Goal: Task Accomplishment & Management: Use online tool/utility

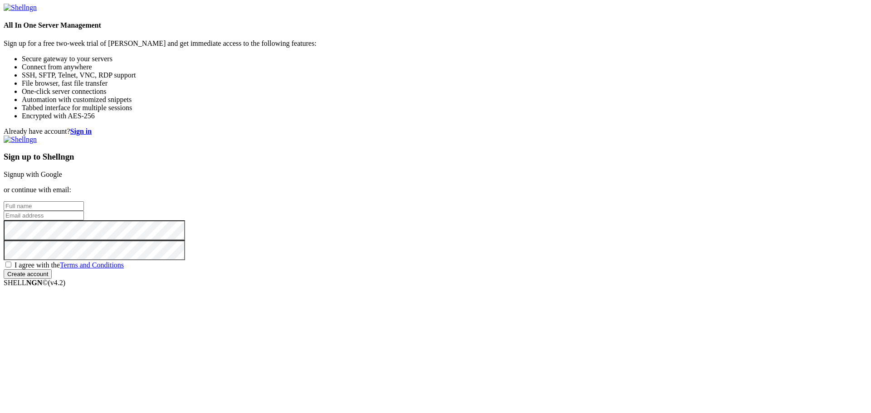
click at [84, 201] on input "text" at bounding box center [44, 206] width 80 height 10
type input "h.toshi"
click at [84, 211] on input "email" at bounding box center [44, 216] width 80 height 10
click at [84, 211] on input "hk_toshi@yahoo" at bounding box center [44, 216] width 80 height 10
type input "[EMAIL_ADDRESS][DOMAIN_NAME]"
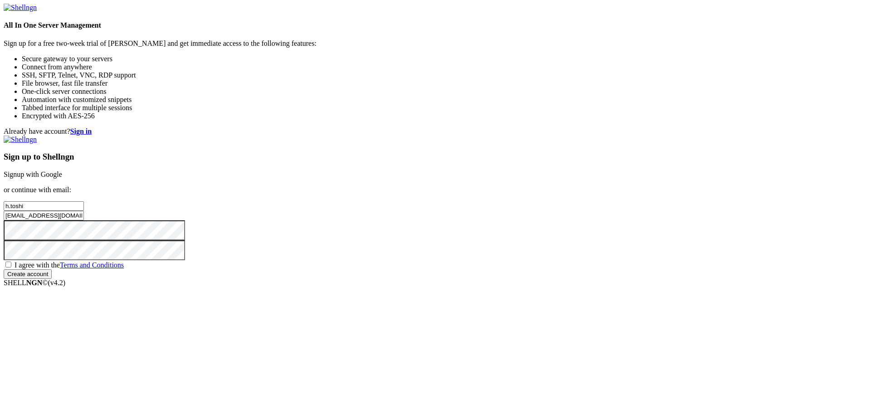
click at [124, 269] on span "I agree with the Terms and Conditions" at bounding box center [69, 265] width 109 height 8
click at [11, 268] on input "I agree with the Terms and Conditions" at bounding box center [8, 265] width 6 height 6
checkbox input "true"
drag, startPoint x: 504, startPoint y: 179, endPoint x: 451, endPoint y: 184, distance: 53.3
click at [451, 184] on div "Already have account? Sign in Sign up to Shellngn Signup with Google or continu…" at bounding box center [435, 202] width 863 height 151
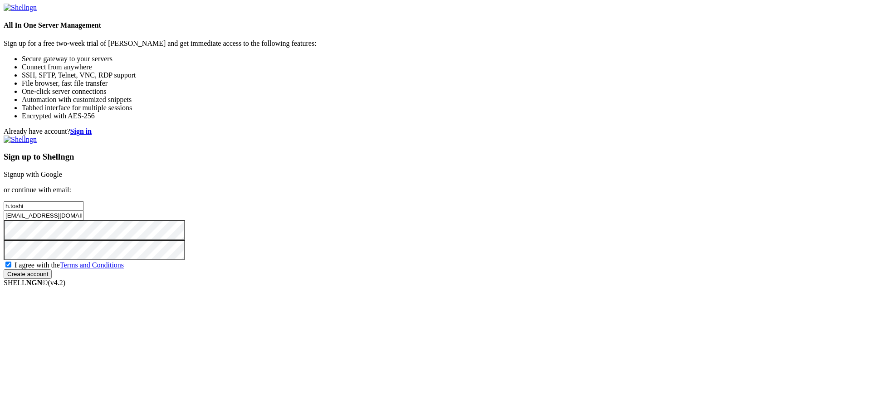
click at [52, 279] on input "Create account" at bounding box center [28, 274] width 48 height 10
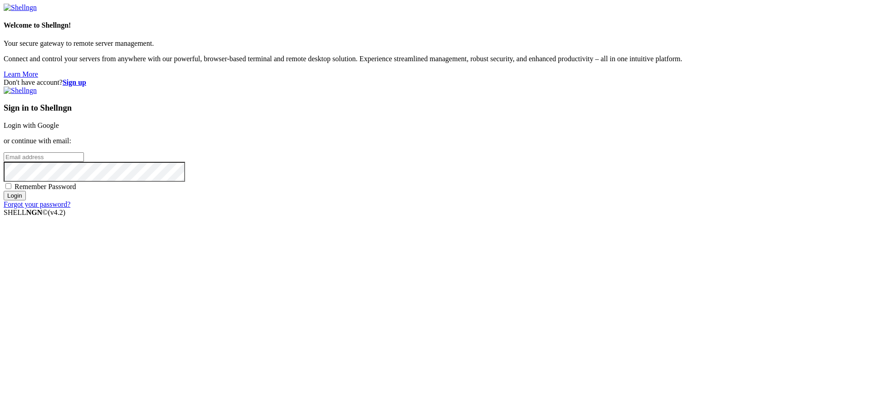
type input "[EMAIL_ADDRESS][DOMAIN_NAME]"
click at [76, 190] on span "Remember Password" at bounding box center [46, 187] width 62 height 8
click at [11, 189] on input "Remember Password" at bounding box center [8, 186] width 6 height 6
checkbox input "true"
click at [26, 200] on input "Login" at bounding box center [15, 196] width 22 height 10
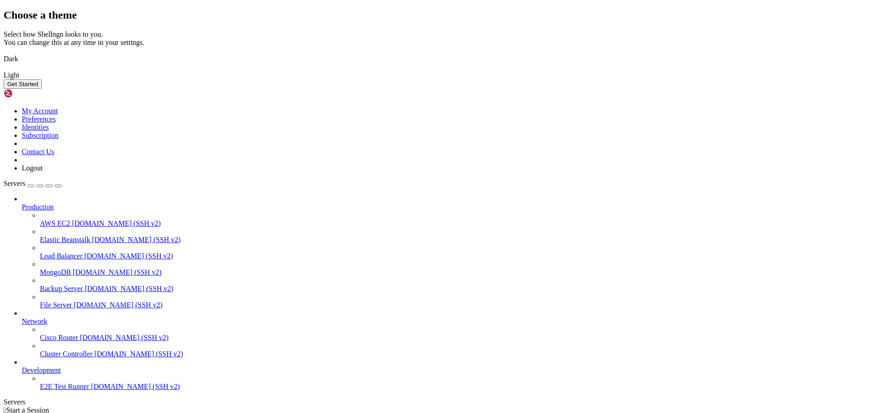
click at [386, 63] on link "Dark" at bounding box center [435, 59] width 863 height 8
click at [42, 89] on button "Get Started" at bounding box center [23, 84] width 38 height 10
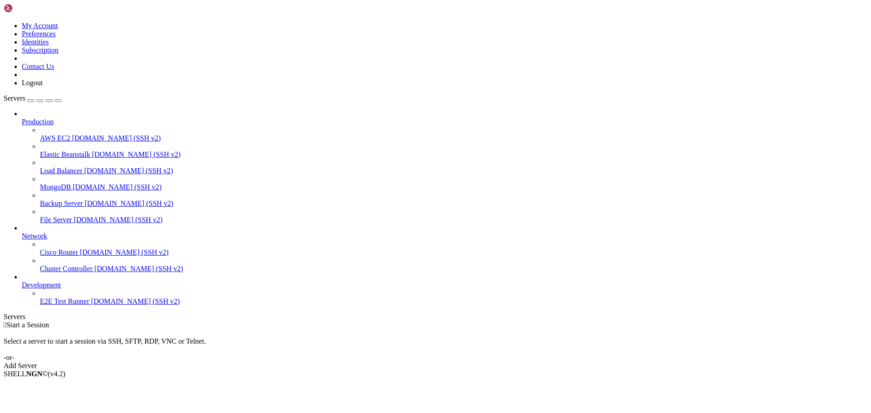
click at [507, 362] on div "Add Server" at bounding box center [435, 366] width 863 height 8
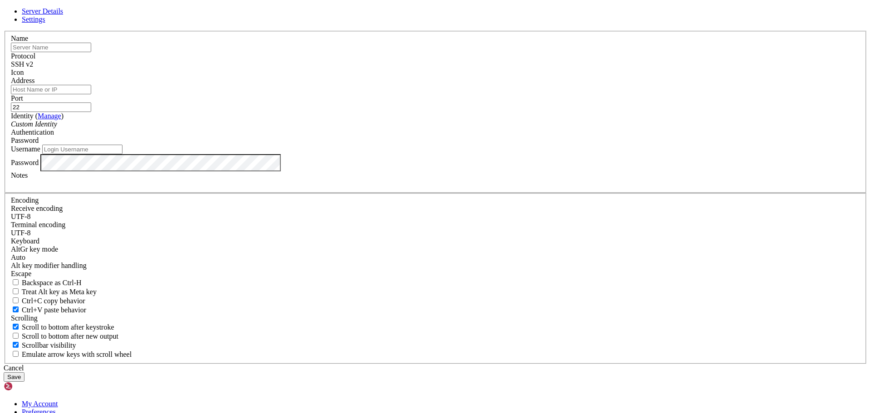
type input "[EMAIL_ADDRESS][DOMAIN_NAME]"
type input "こ"
type input "conoha vps"
click at [91, 94] on input "Address" at bounding box center [51, 90] width 80 height 10
paste input "[TECHNICAL_ID]"
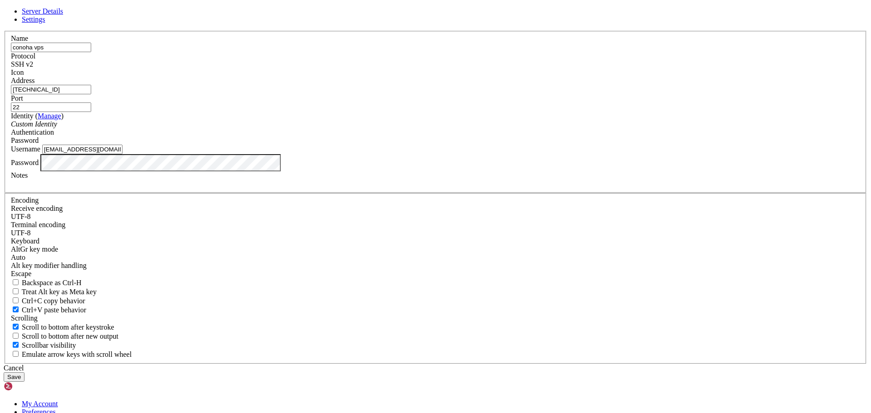
type input "[TECHNICAL_ID]"
drag, startPoint x: 376, startPoint y: 123, endPoint x: 300, endPoint y: 122, distance: 76.2
click at [300, 122] on div "Name [PERSON_NAME] vps Protocol SSH v2 Icon Address [TECHNICAL_ID] ( Manage )" at bounding box center [435, 197] width 863 height 333
drag, startPoint x: 348, startPoint y: 119, endPoint x: 282, endPoint y: 118, distance: 65.3
click at [282, 118] on div "Server Details Settings Name root Protocol SSH v2 Icon" at bounding box center [435, 194] width 863 height 375
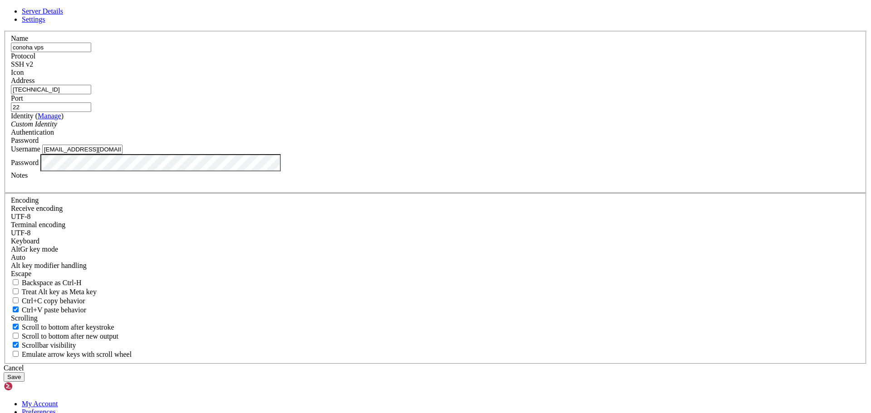
type input "conoha vps"
drag, startPoint x: 415, startPoint y: 221, endPoint x: 274, endPoint y: 226, distance: 141.1
click at [274, 226] on div "Server Details Settings Name conoha vps Protocol SSH v2 Icon" at bounding box center [435, 194] width 863 height 375
paste input "text"
paste input "[TECHNICAL_ID]"
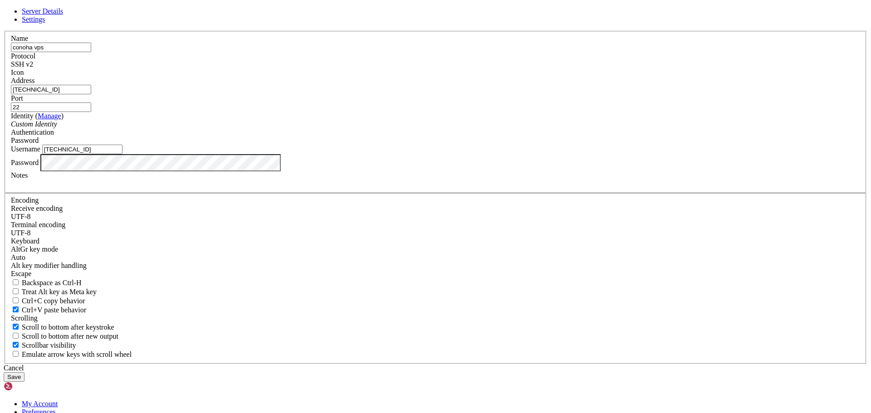
drag, startPoint x: 370, startPoint y: 223, endPoint x: 295, endPoint y: 221, distance: 74.4
click at [295, 221] on div "Server Details Settings Name conoha vps Protocol SSH v2 Icon" at bounding box center [435, 194] width 863 height 375
type input "root"
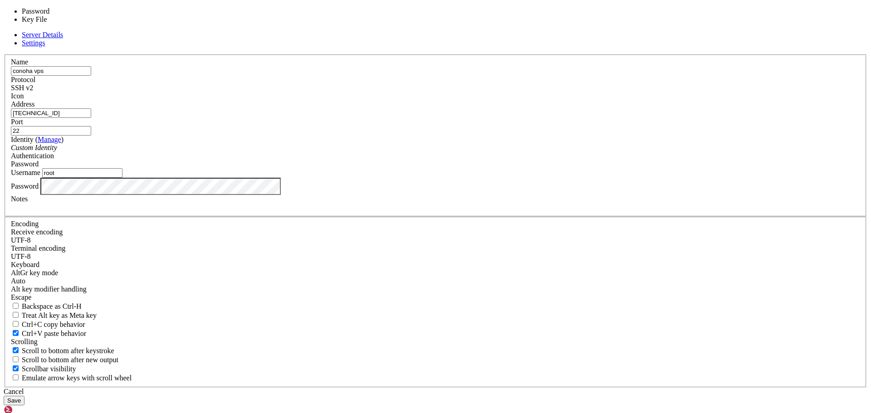
click at [549, 168] on div "Password" at bounding box center [435, 164] width 849 height 8
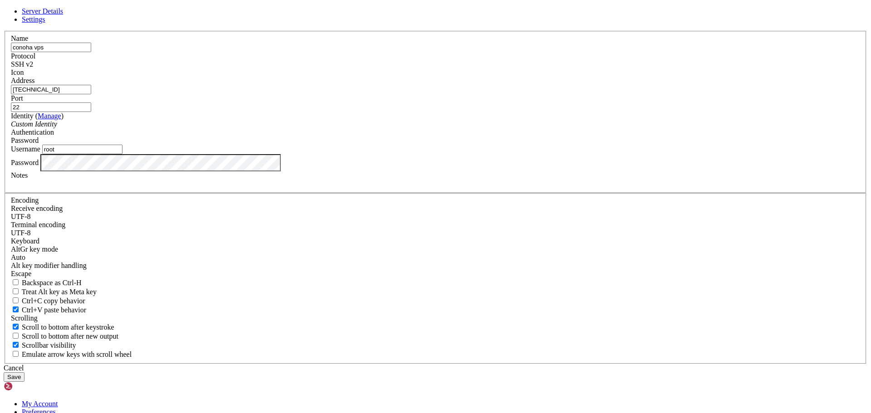
click at [549, 145] on div "Password" at bounding box center [435, 140] width 849 height 8
click at [301, 259] on div "Name [PERSON_NAME] vps Protocol SSH v2 Icon Address [TECHNICAL_ID] ( Manage )" at bounding box center [435, 197] width 863 height 333
click at [281, 261] on div "Server Details Settings Name conoha vps Protocol SSH v2 Icon" at bounding box center [435, 194] width 863 height 375
click at [24, 372] on button "Save" at bounding box center [14, 377] width 21 height 10
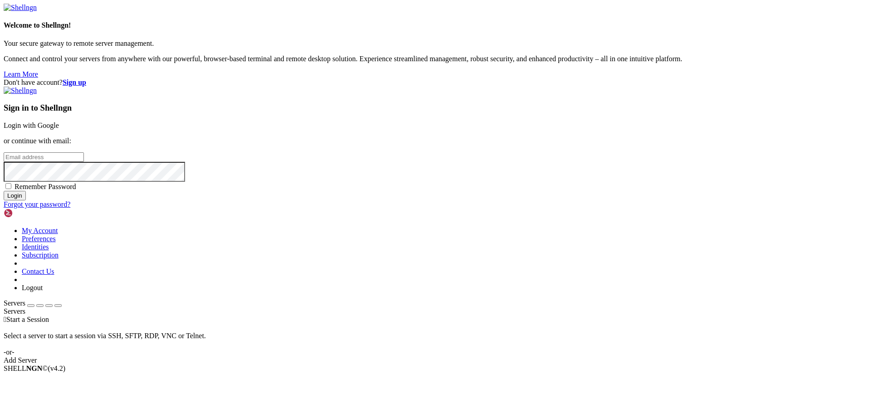
type input "[EMAIL_ADDRESS][DOMAIN_NAME]"
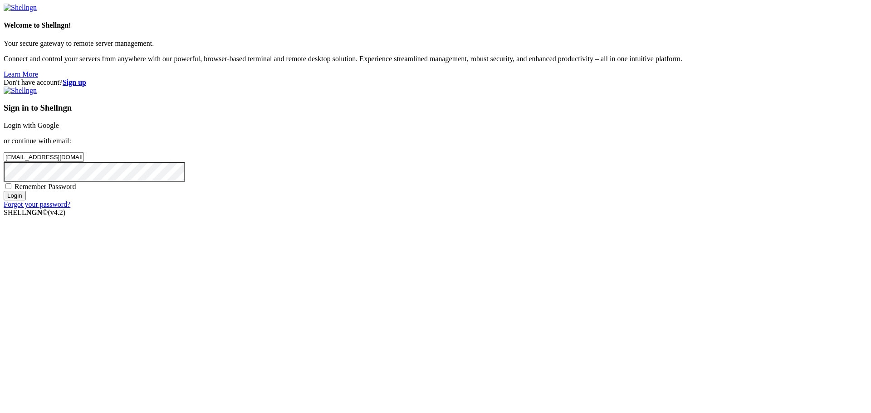
click at [76, 190] on span "Remember Password" at bounding box center [46, 187] width 62 height 8
click at [11, 189] on input "Remember Password" at bounding box center [8, 186] width 6 height 6
checkbox input "true"
click at [26, 200] on input "Login" at bounding box center [15, 196] width 22 height 10
click at [26, 209] on input "Login" at bounding box center [15, 204] width 22 height 10
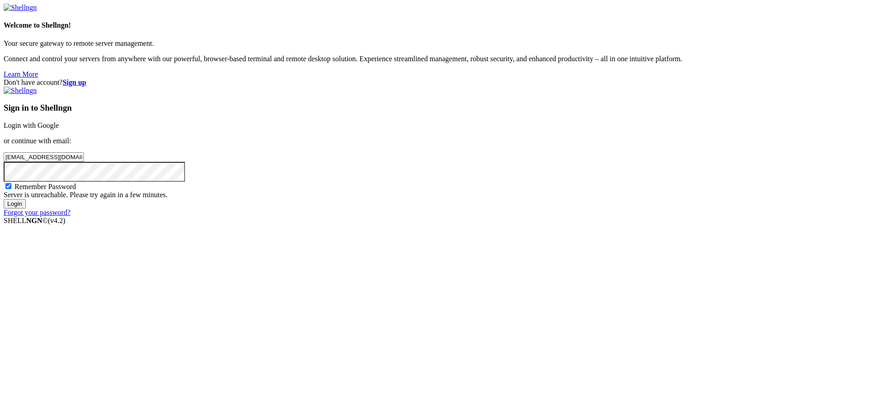
click at [26, 209] on input "Login" at bounding box center [15, 204] width 22 height 10
click at [330, 217] on div "Don't have account? Sign up Sign in to Shellngn Login with Google or continue w…" at bounding box center [435, 147] width 863 height 138
click at [26, 209] on input "Login" at bounding box center [15, 204] width 22 height 10
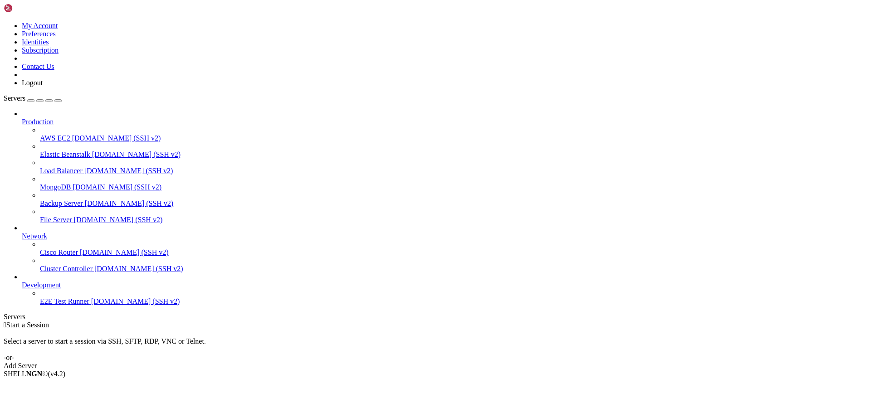
click at [503, 362] on div "Add Server" at bounding box center [435, 366] width 863 height 8
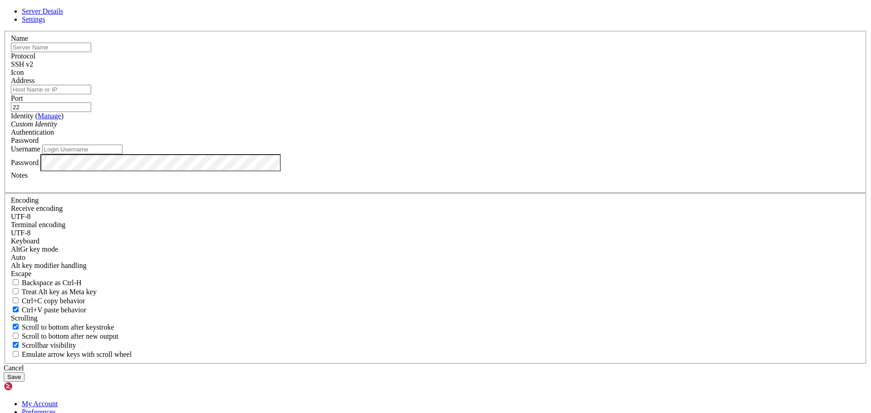
type input "[EMAIL_ADDRESS][DOMAIN_NAME]"
click at [91, 52] on input "text" at bounding box center [51, 48] width 80 height 10
click at [28, 42] on label "Name" at bounding box center [19, 38] width 17 height 8
click at [91, 52] on input "text" at bounding box center [51, 48] width 80 height 10
type input "こ"
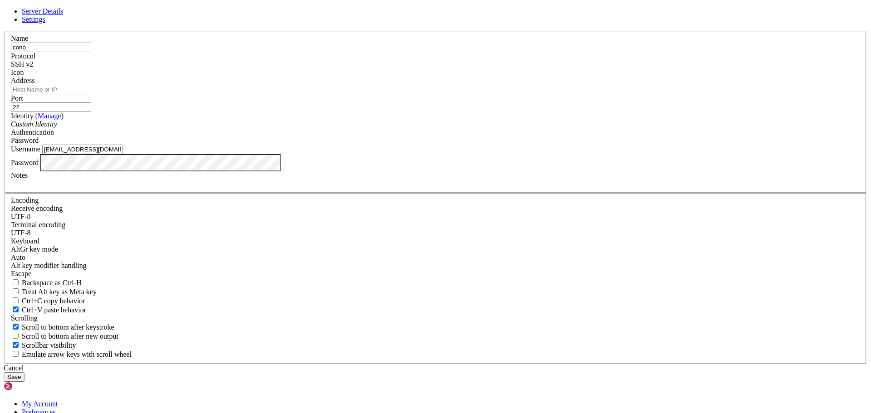
click at [91, 52] on input "cono" at bounding box center [51, 48] width 80 height 10
type input "conoha vps"
click at [91, 94] on input "Address" at bounding box center [51, 90] width 80 height 10
paste input "[TECHNICAL_ID]"
type input "[TECHNICAL_ID]"
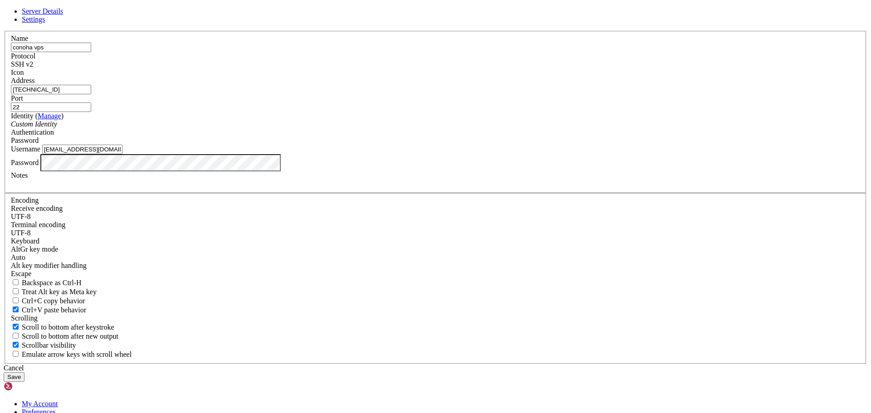
click at [122, 154] on input "[EMAIL_ADDRESS][DOMAIN_NAME]" at bounding box center [82, 150] width 80 height 10
click at [268, 217] on div "Server Details Settings Name conoha vps Protocol SSH v2 Icon" at bounding box center [435, 194] width 863 height 375
drag, startPoint x: 394, startPoint y: 224, endPoint x: 296, endPoint y: 226, distance: 98.0
click at [296, 226] on div "Server Details Settings Name conoha vps Protocol SSH v2 Icon" at bounding box center [435, 194] width 863 height 375
type input "root"
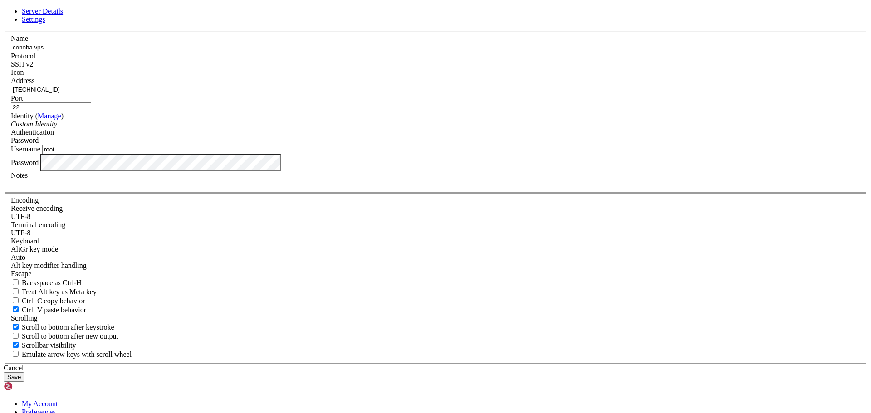
click at [266, 265] on div "Server Details Settings Name conoha vps Protocol SSH v2 Icon" at bounding box center [435, 194] width 863 height 375
click at [825, 257] on div "Server Details Settings Name conoha vps Protocol SSH v2 Icon" at bounding box center [435, 194] width 863 height 375
click at [45, 23] on span "Settings" at bounding box center [34, 19] width 24 height 8
click at [63, 15] on span "Server Details" at bounding box center [42, 11] width 41 height 8
click at [24, 372] on button "Save" at bounding box center [14, 377] width 21 height 10
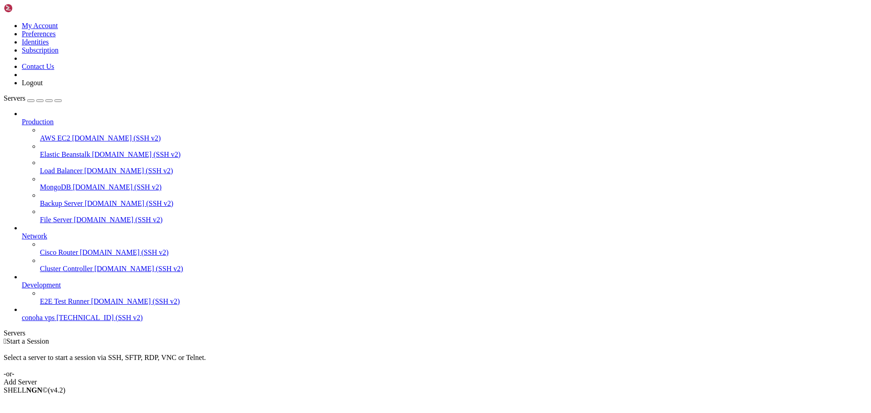
click at [54, 321] on span "conoha vps" at bounding box center [38, 318] width 33 height 8
click at [43, 321] on span "conoha vps" at bounding box center [38, 318] width 33 height 8
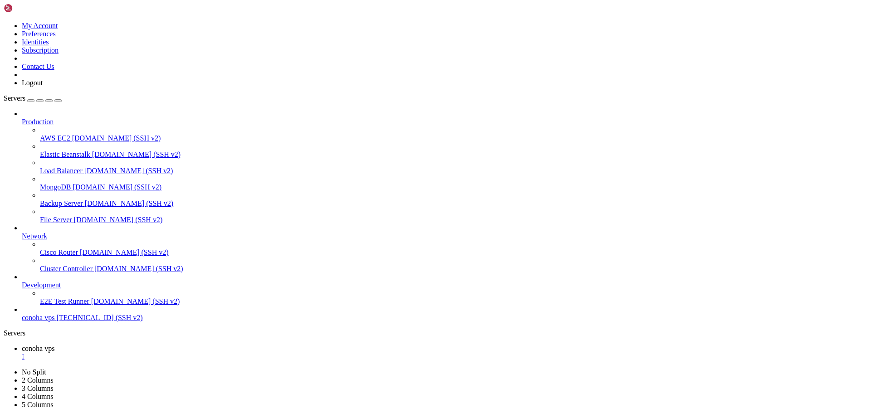
click at [54, 321] on span "conoha vps" at bounding box center [38, 318] width 33 height 8
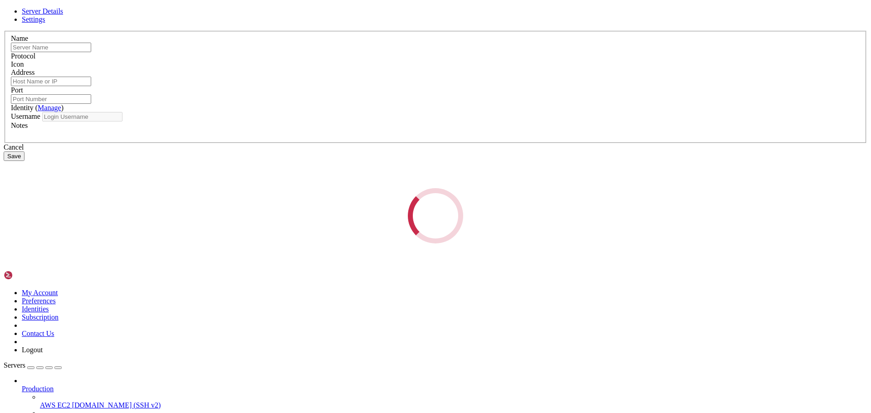
type input "conoha vps"
type input "[TECHNICAL_ID]"
type input "22"
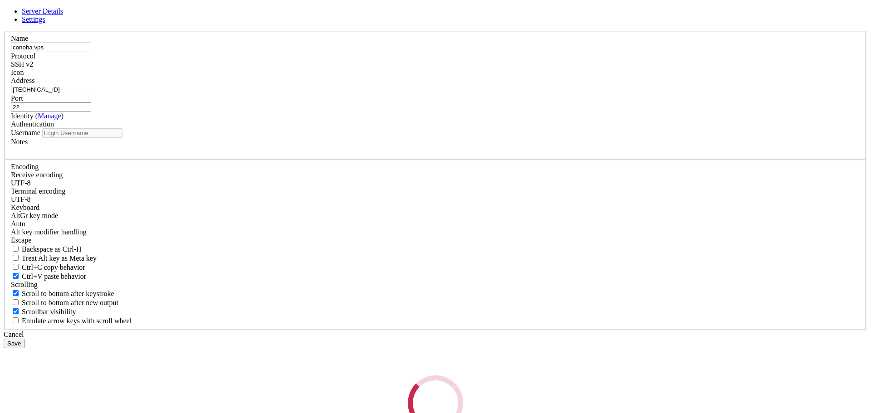
type input "root"
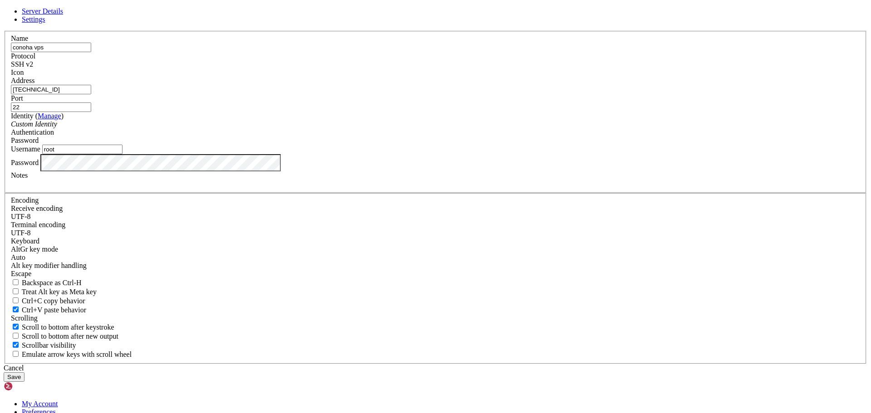
click at [486, 364] on div "Cancel" at bounding box center [435, 368] width 863 height 8
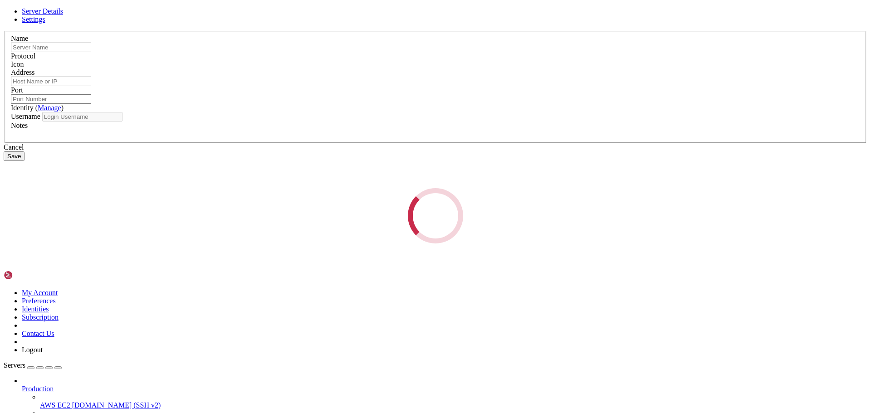
type input "conoha vps"
type input "[TECHNICAL_ID]"
type input "22"
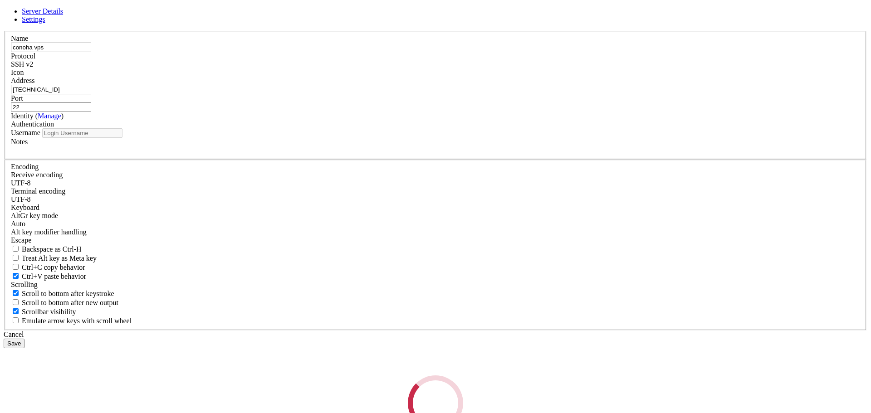
type input "root"
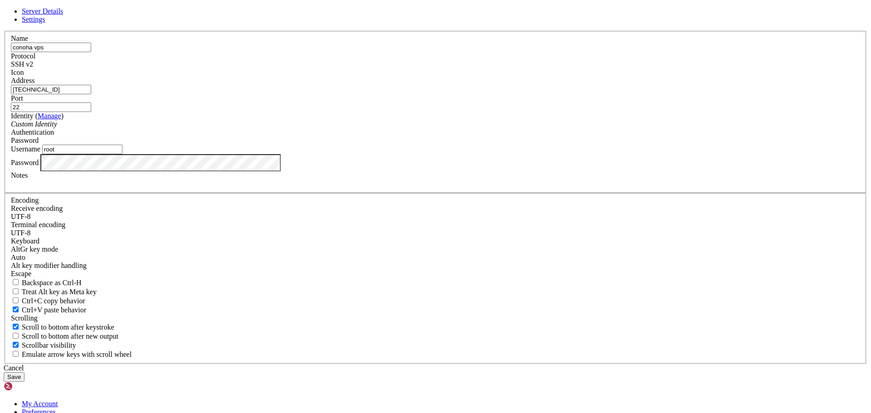
click at [495, 364] on div "Cancel Save" at bounding box center [435, 373] width 863 height 18
click at [482, 364] on div "Cancel" at bounding box center [435, 368] width 863 height 8
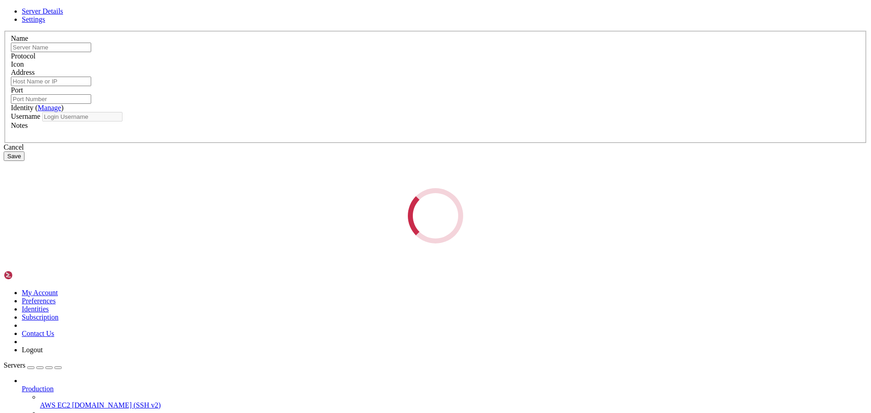
type input "conoha vps"
type input "[TECHNICAL_ID]"
type input "22"
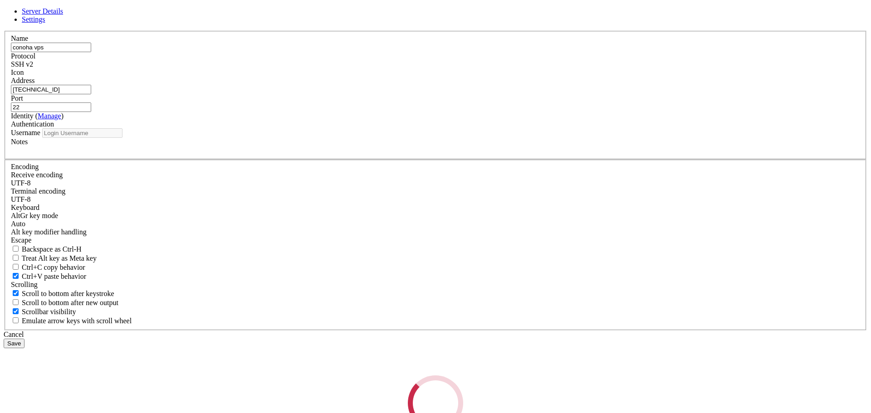
type input "root"
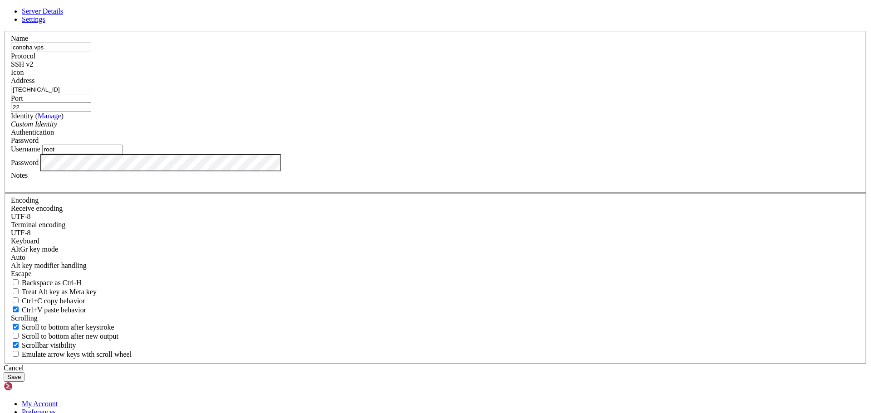
click at [33, 68] on span at bounding box center [33, 64] width 0 height 8
click at [24, 372] on button "Save" at bounding box center [14, 377] width 21 height 10
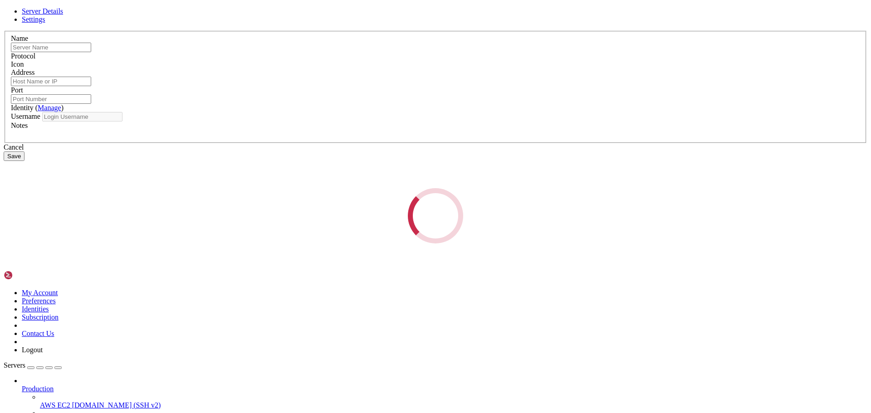
type input "conoha vps"
type input "[TECHNICAL_ID]"
type input "22"
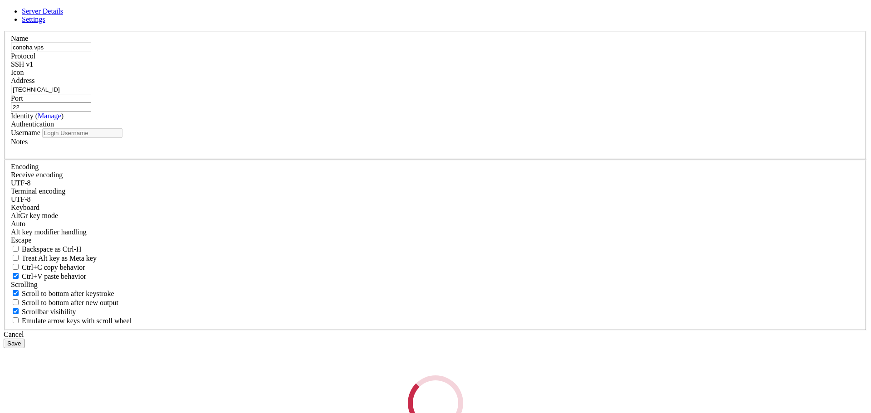
type input "root"
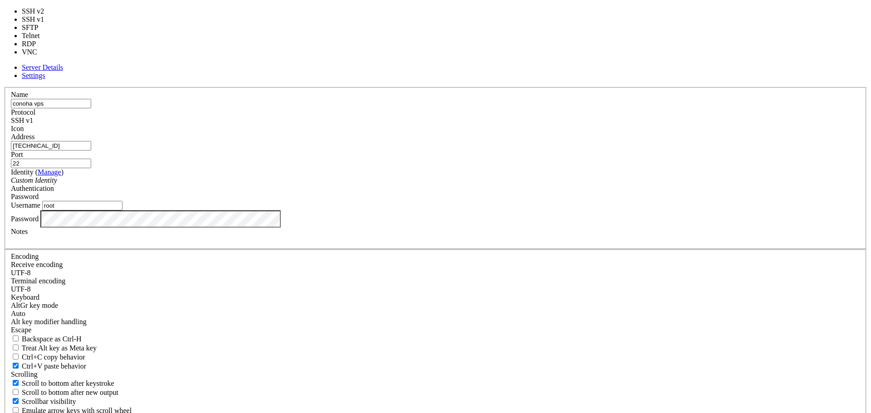
click at [496, 124] on div "SSH v1" at bounding box center [435, 121] width 849 height 8
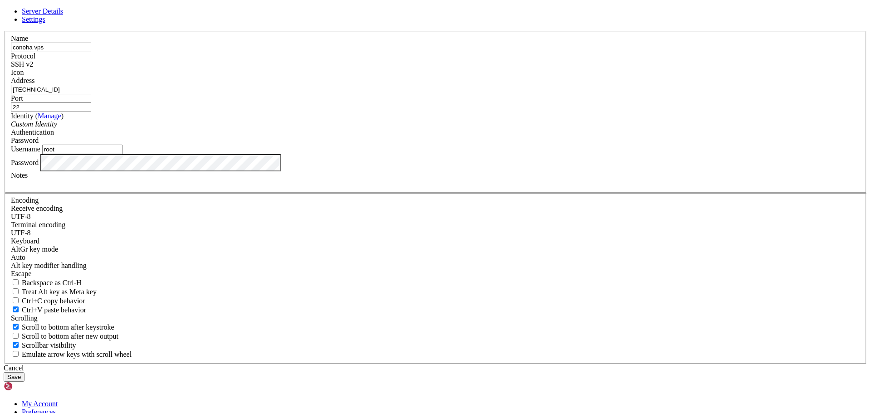
click at [24, 372] on button "Save" at bounding box center [14, 377] width 21 height 10
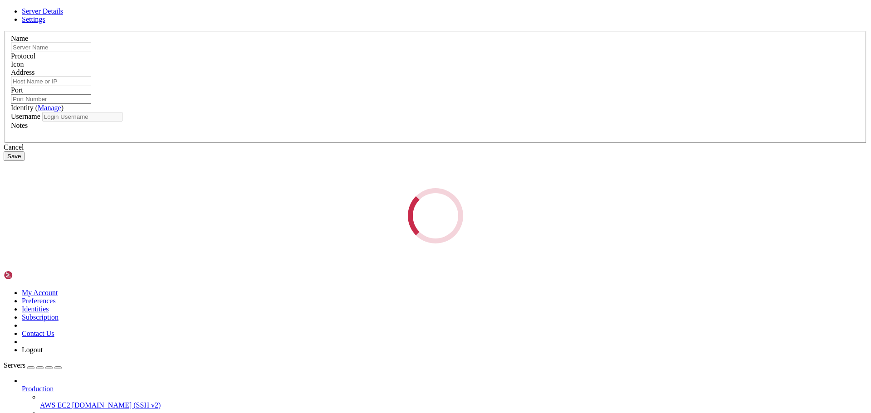
type input "conoha vps"
type input "[TECHNICAL_ID]"
type input "22"
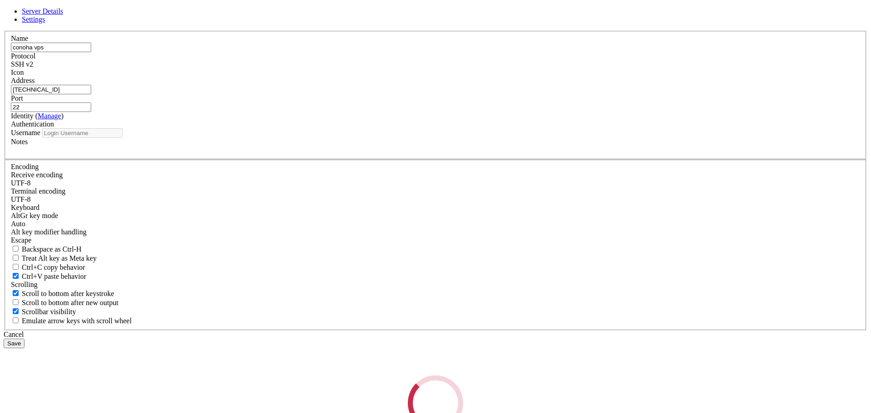
type input "root"
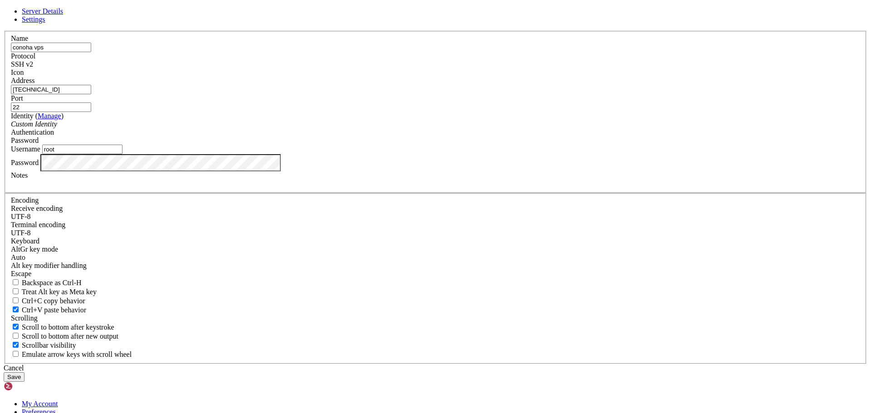
click at [499, 364] on div "Cancel" at bounding box center [435, 368] width 863 height 8
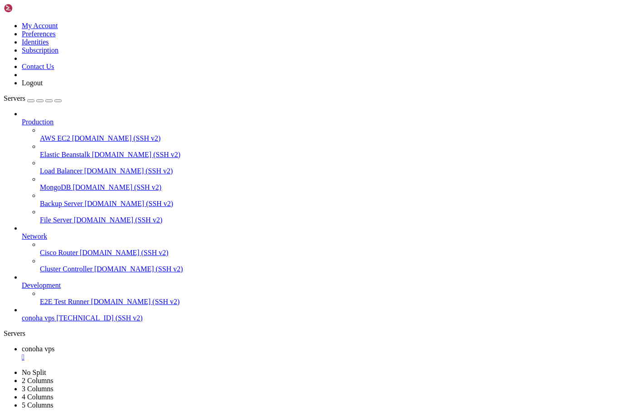
drag, startPoint x: 96, startPoint y: 736, endPoint x: 105, endPoint y: 737, distance: 9.1
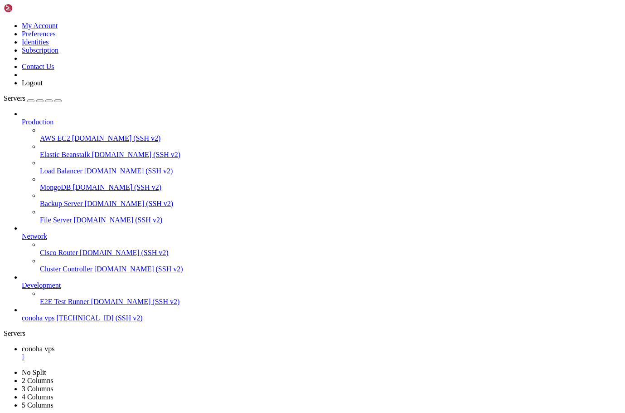
scroll to position [4, 1]
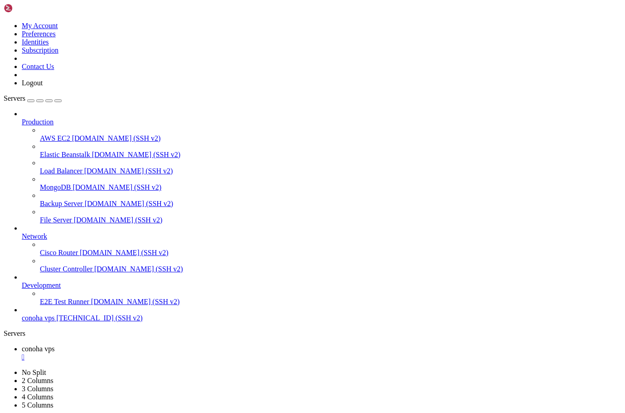
click at [290, 345] on ul "conoha vps " at bounding box center [313, 353] width 618 height 16
